Goal: Check status: Check status

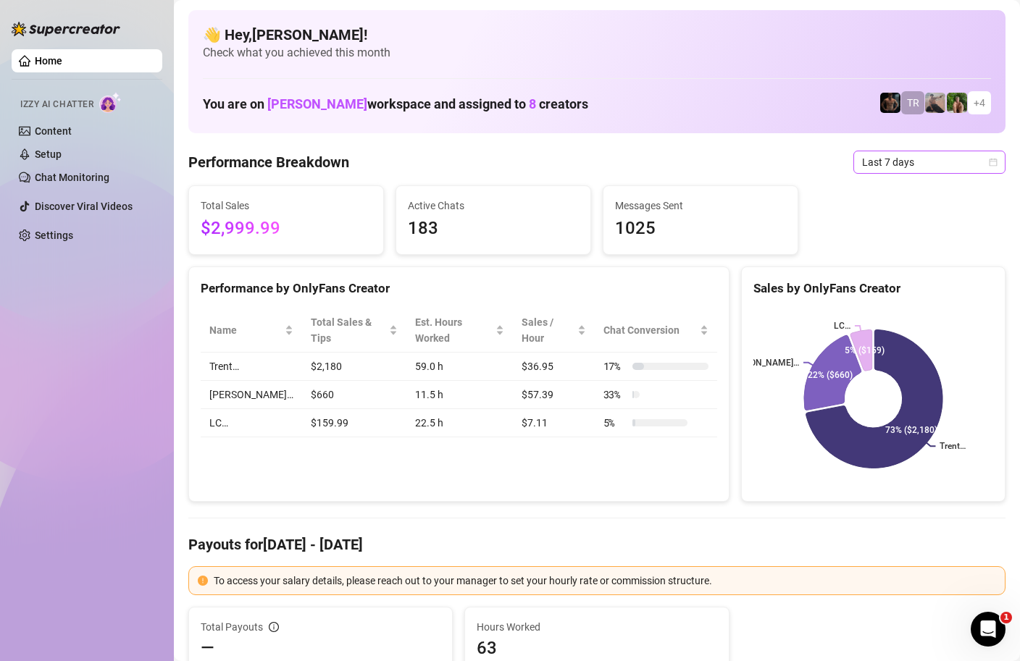
click at [982, 163] on span "Last 7 days" at bounding box center [929, 162] width 135 height 22
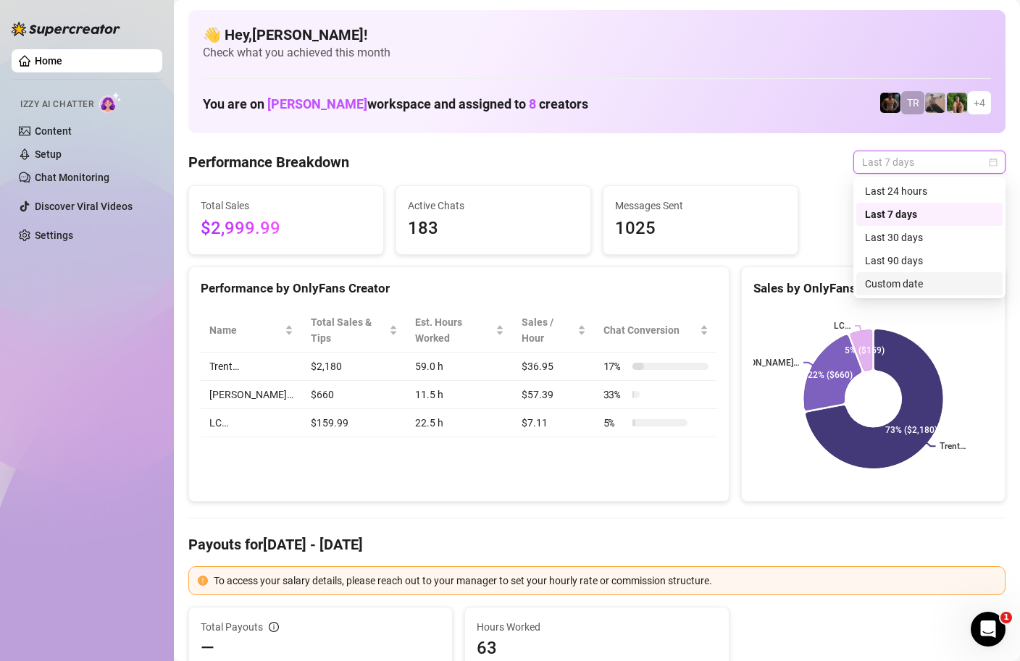
click at [896, 284] on div "Custom date" at bounding box center [929, 284] width 129 height 16
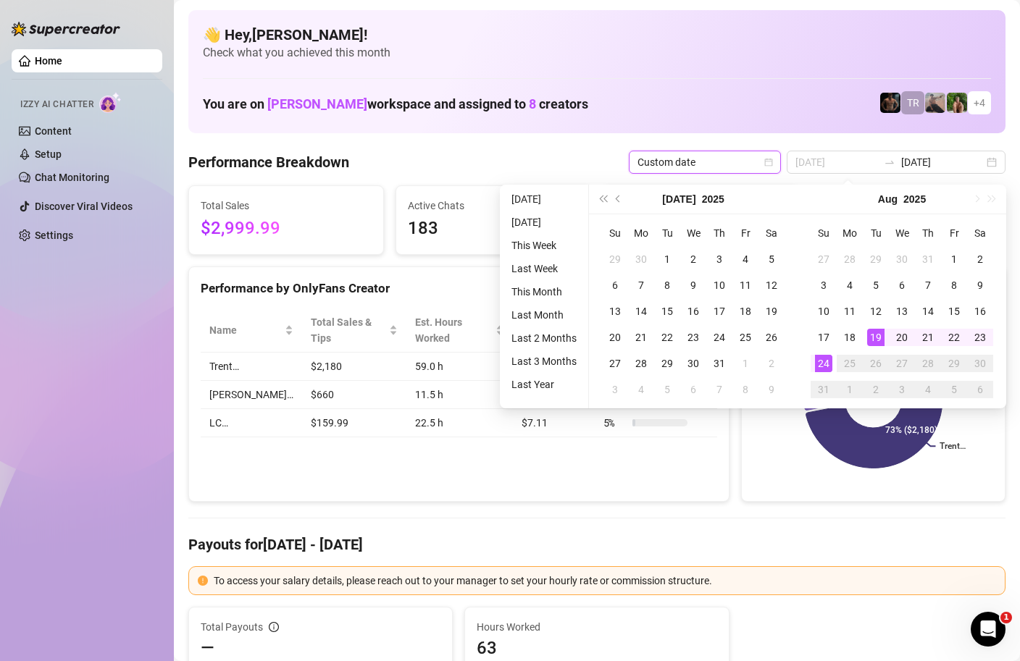
type input "[DATE]"
click at [823, 366] on div "24" at bounding box center [823, 363] width 17 height 17
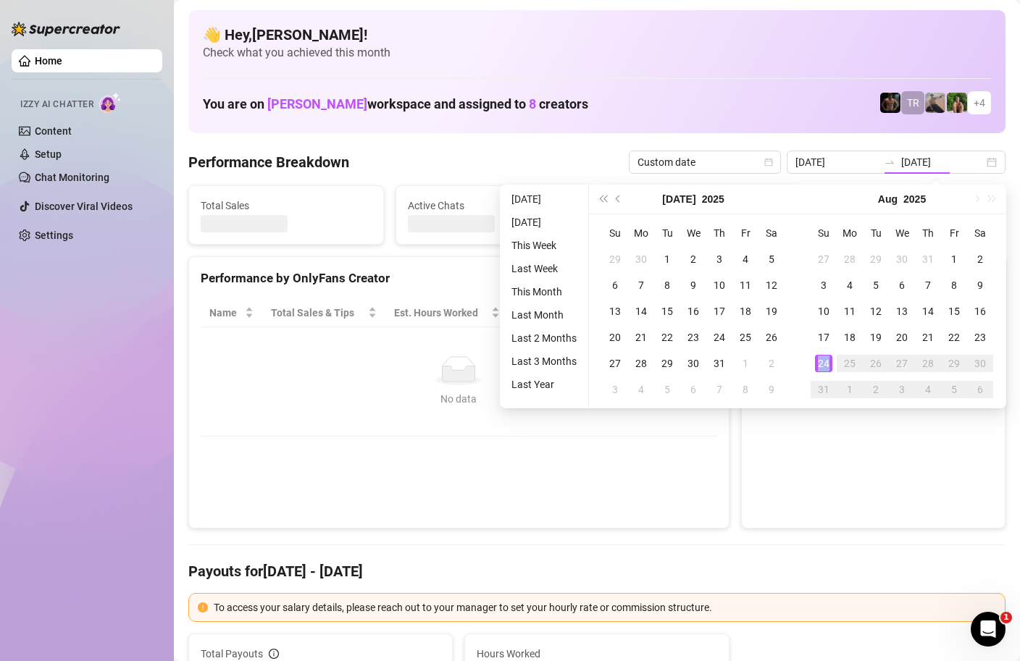
type input "[DATE]"
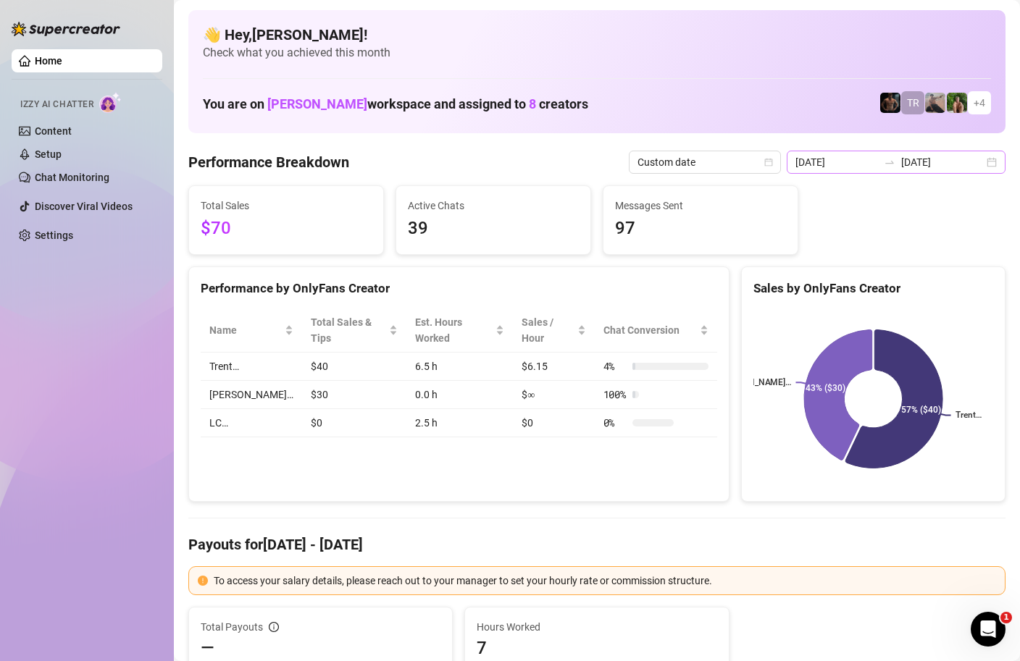
click at [996, 155] on div "[DATE] [DATE]" at bounding box center [895, 162] width 219 height 23
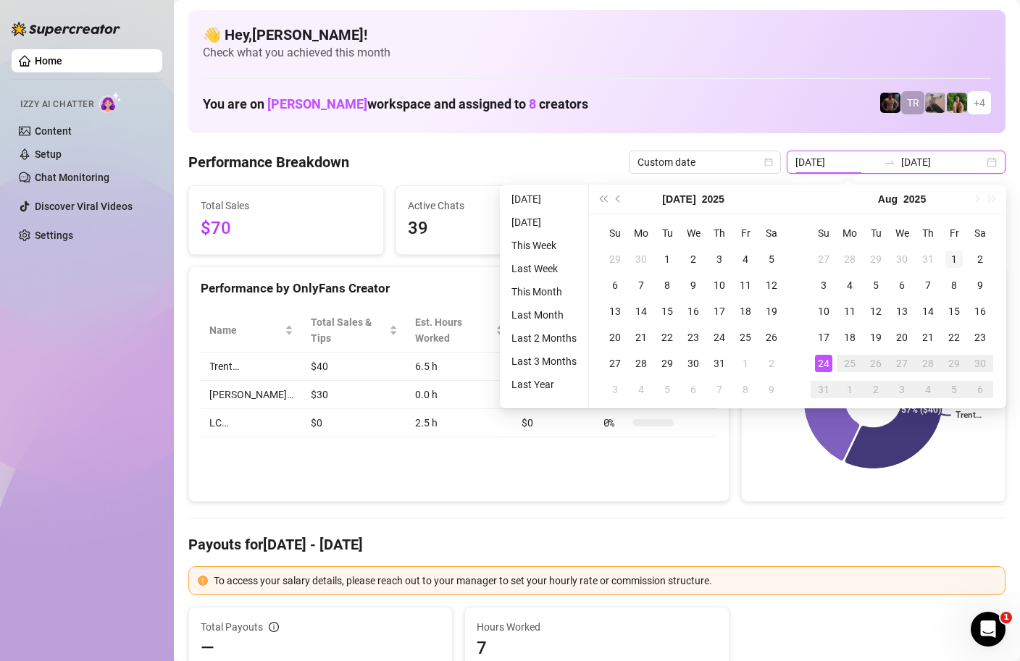
type input "[DATE]"
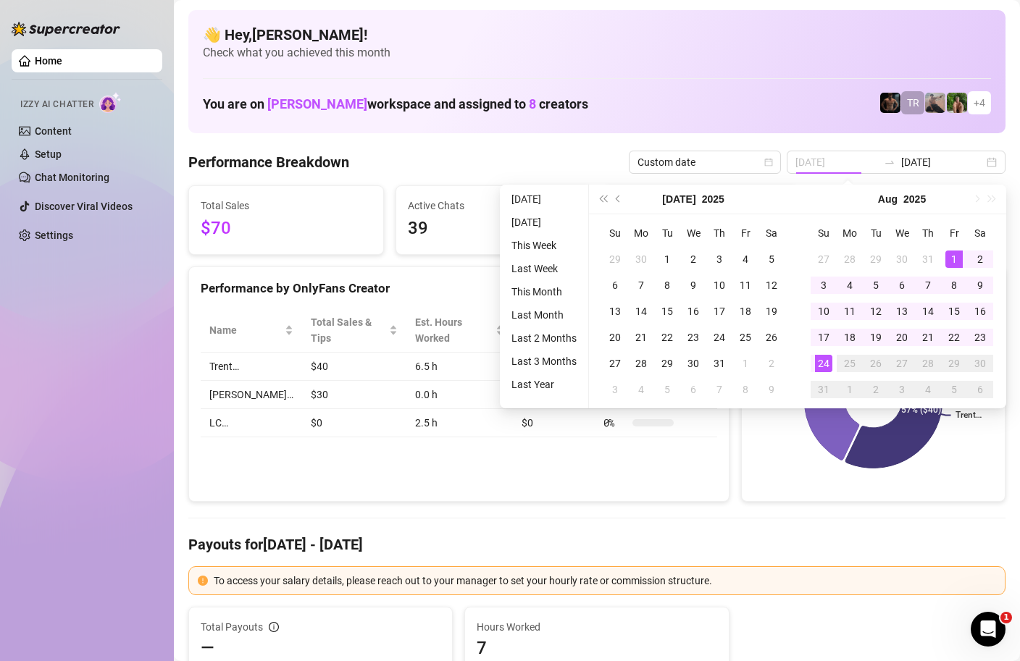
click at [952, 255] on div "1" at bounding box center [953, 259] width 17 height 17
type input "[DATE]"
click at [820, 363] on div "24" at bounding box center [823, 363] width 17 height 17
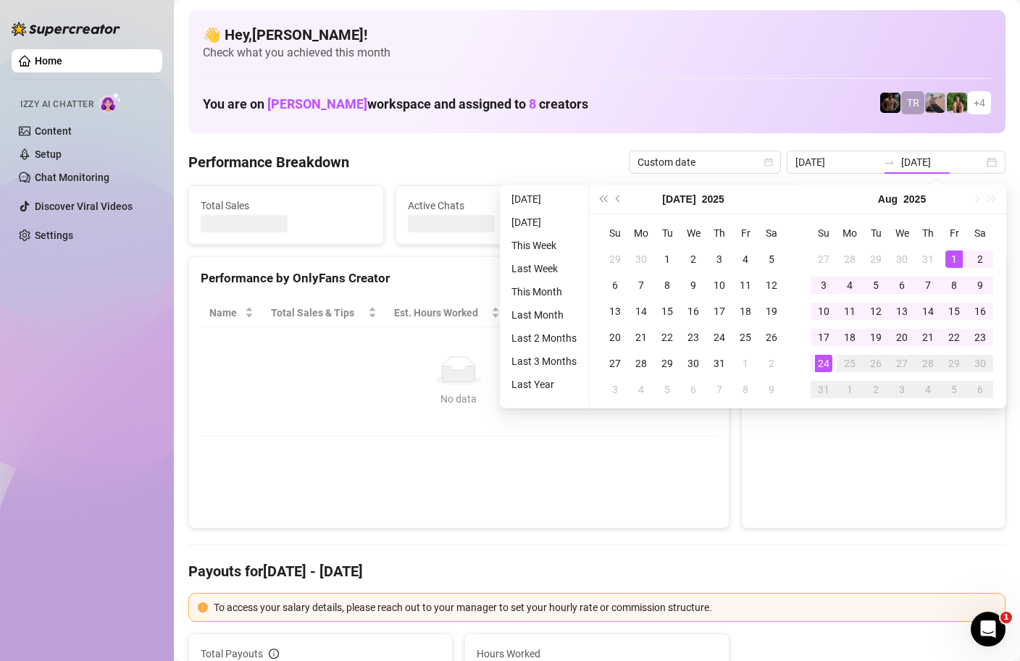
type input "[DATE]"
